Goal: Task Accomplishment & Management: Manage account settings

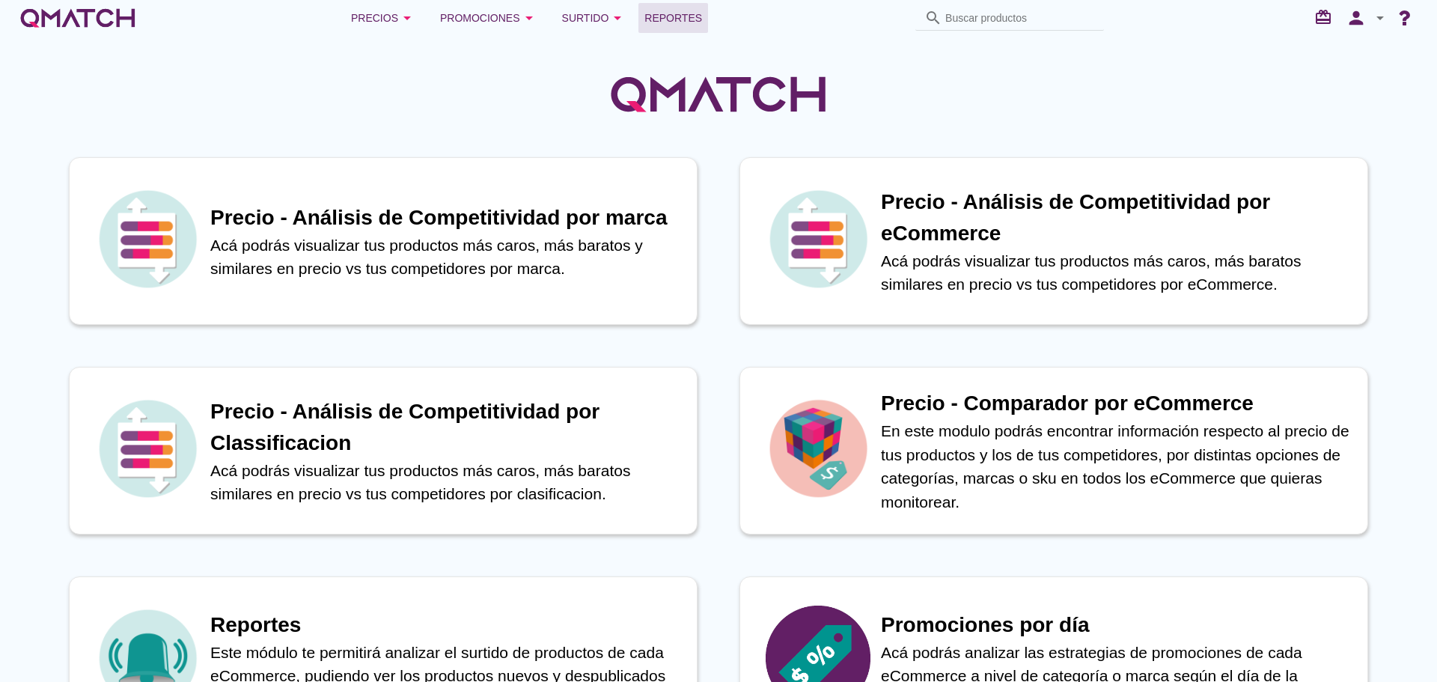
click at [684, 23] on span "Reportes" at bounding box center [674, 18] width 58 height 18
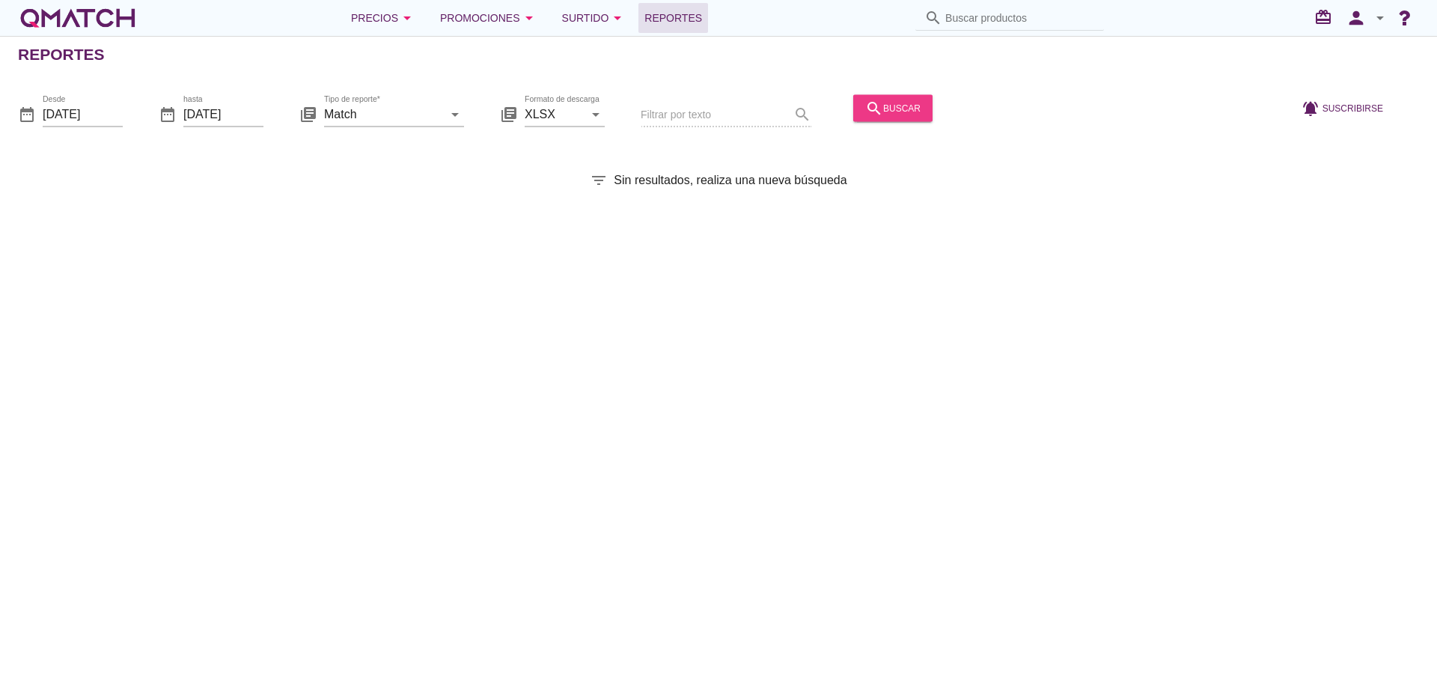
click at [889, 112] on div "search buscar" at bounding box center [892, 108] width 55 height 18
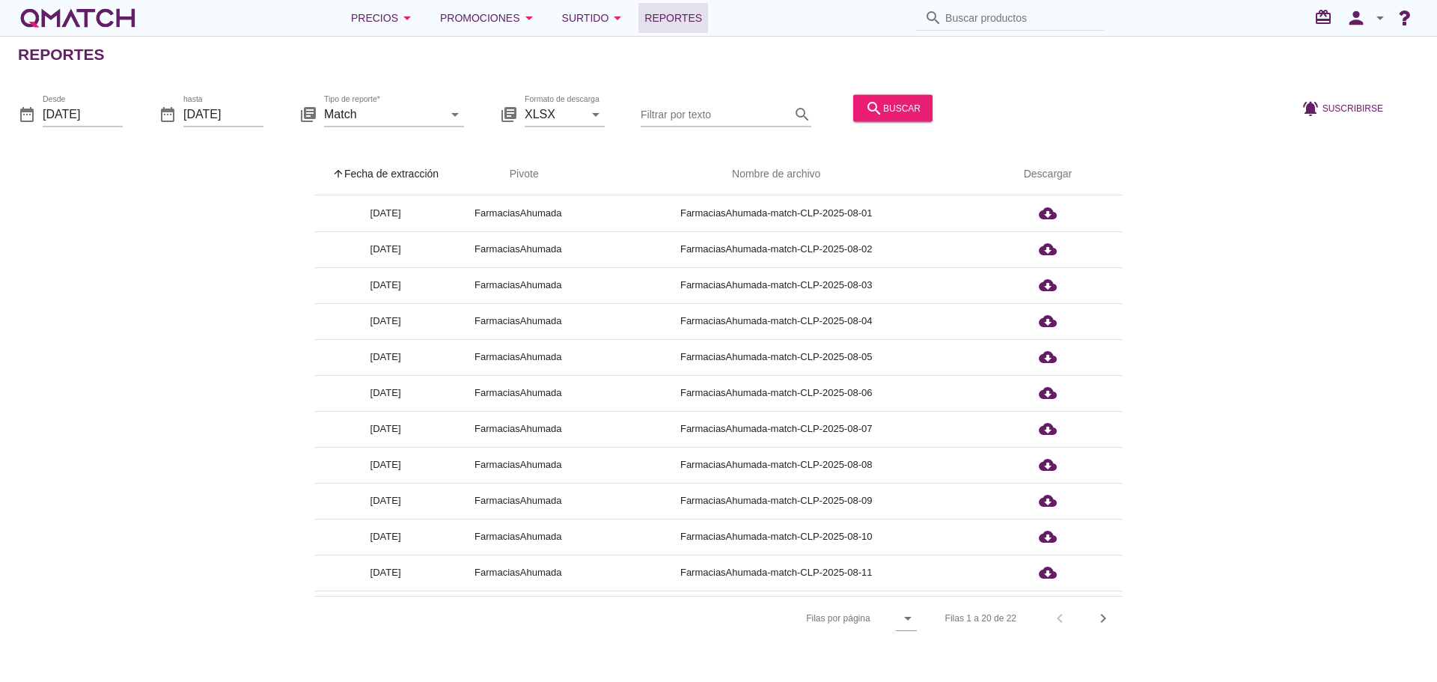
click at [377, 179] on th "arrow_upward Fecha de extracción" at bounding box center [385, 174] width 142 height 42
click at [1363, 22] on icon "person" at bounding box center [1356, 17] width 30 height 21
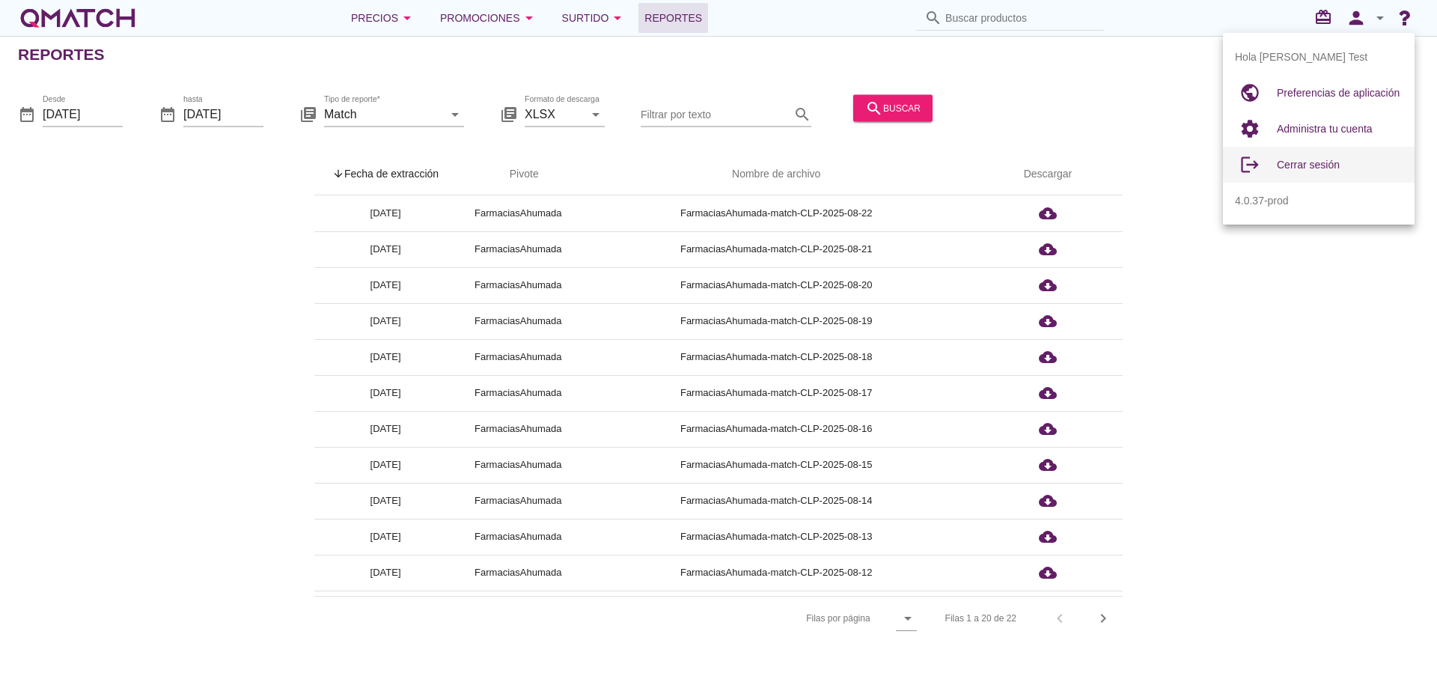
click at [1303, 165] on span "Cerrar sesión" at bounding box center [1308, 165] width 63 height 12
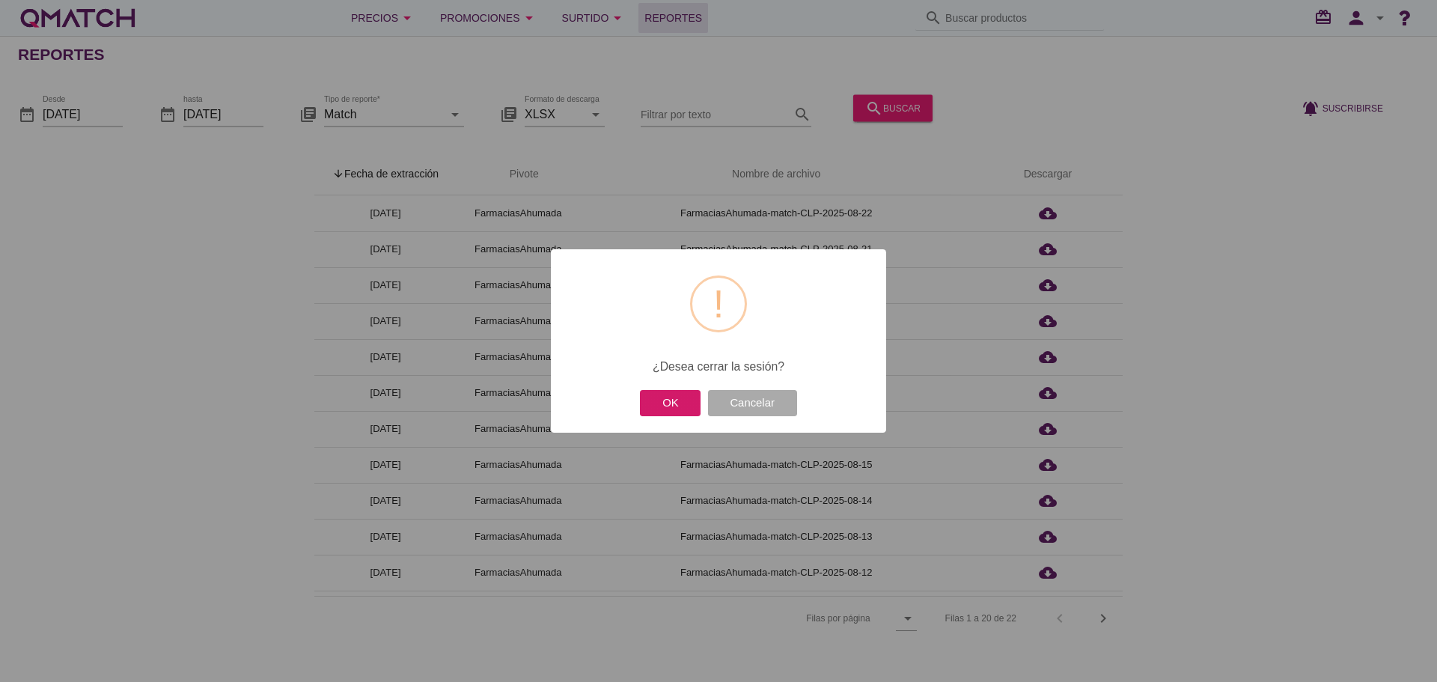
click at [665, 409] on button "OK" at bounding box center [670, 403] width 61 height 26
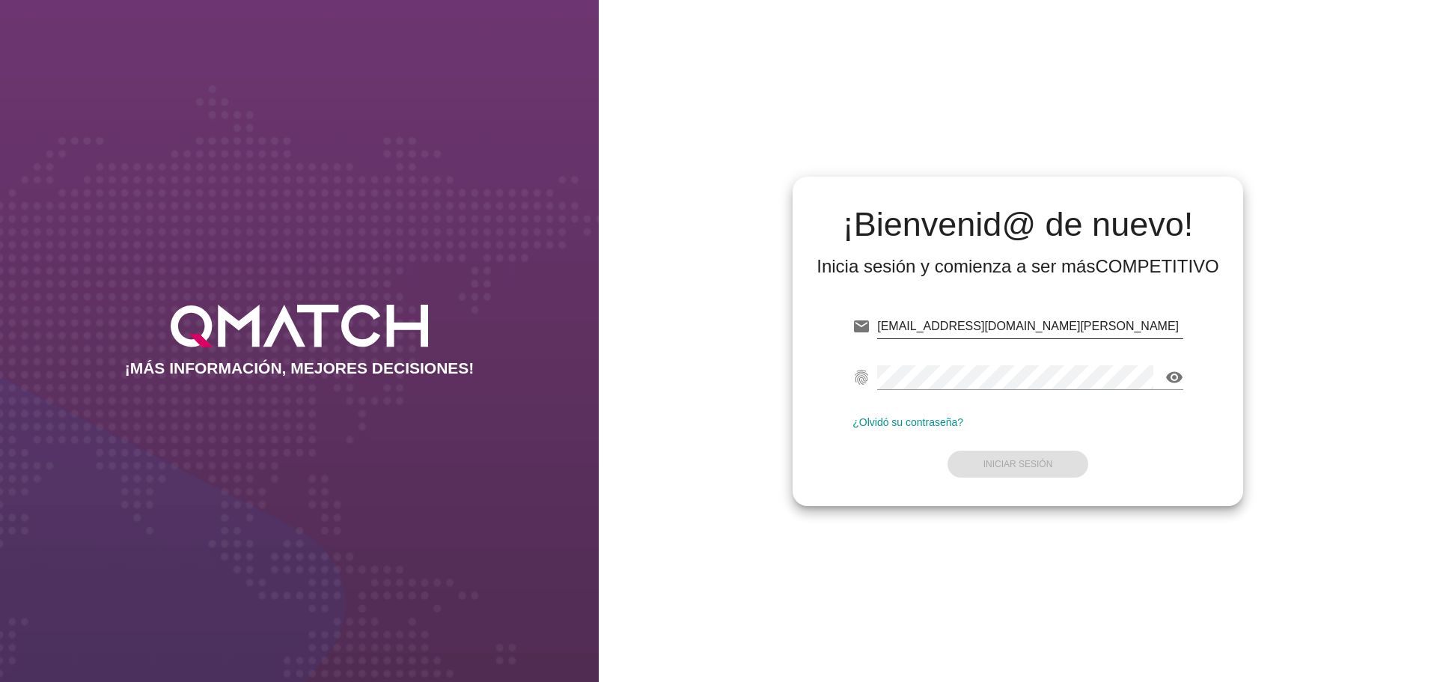
click at [1050, 326] on input "test@test.ahumada.cl" at bounding box center [1030, 326] width 306 height 24
type input "test@test.cacereshermanos.cl"
click at [1032, 463] on strong "Iniciar Sesión" at bounding box center [1019, 464] width 70 height 10
